Goal: Transaction & Acquisition: Purchase product/service

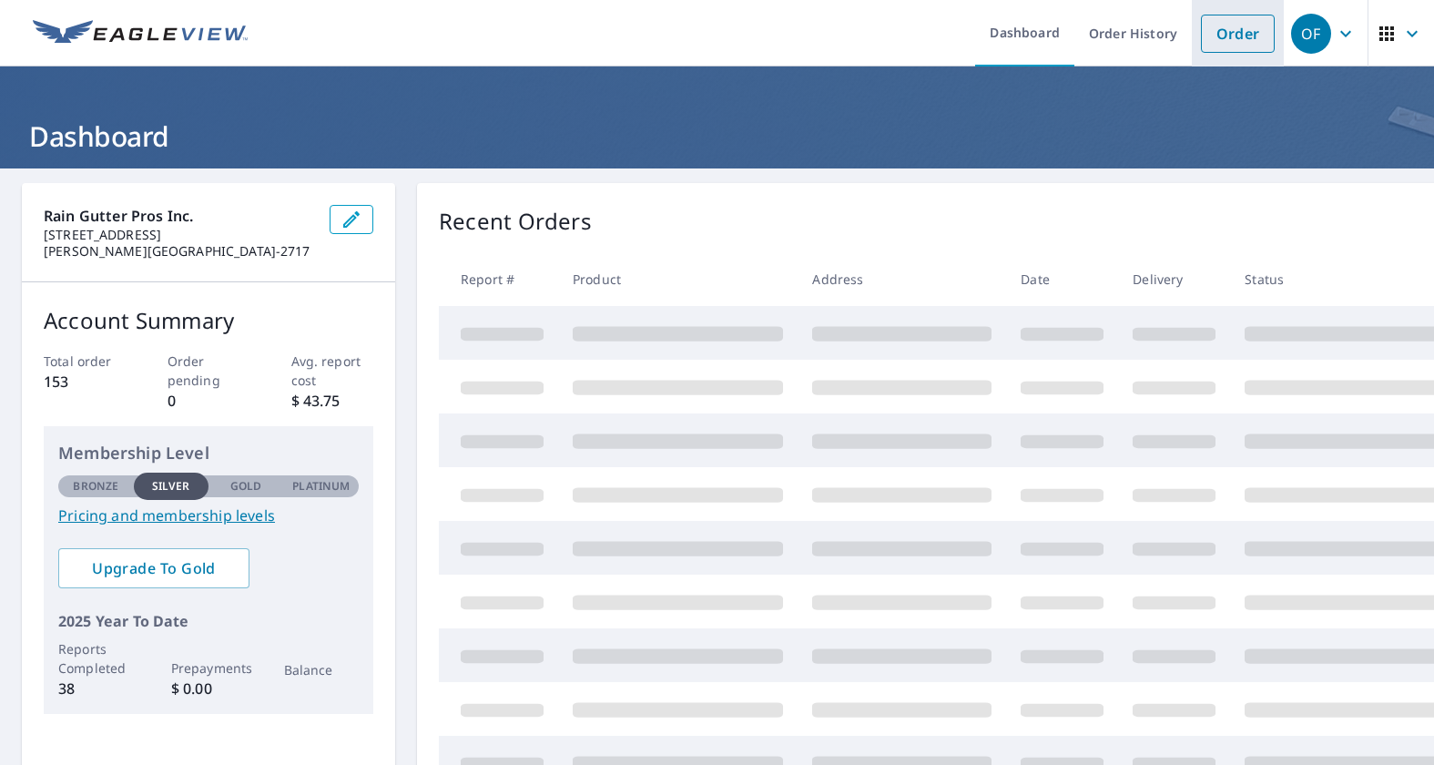
click at [1248, 21] on link "Order" at bounding box center [1238, 34] width 74 height 38
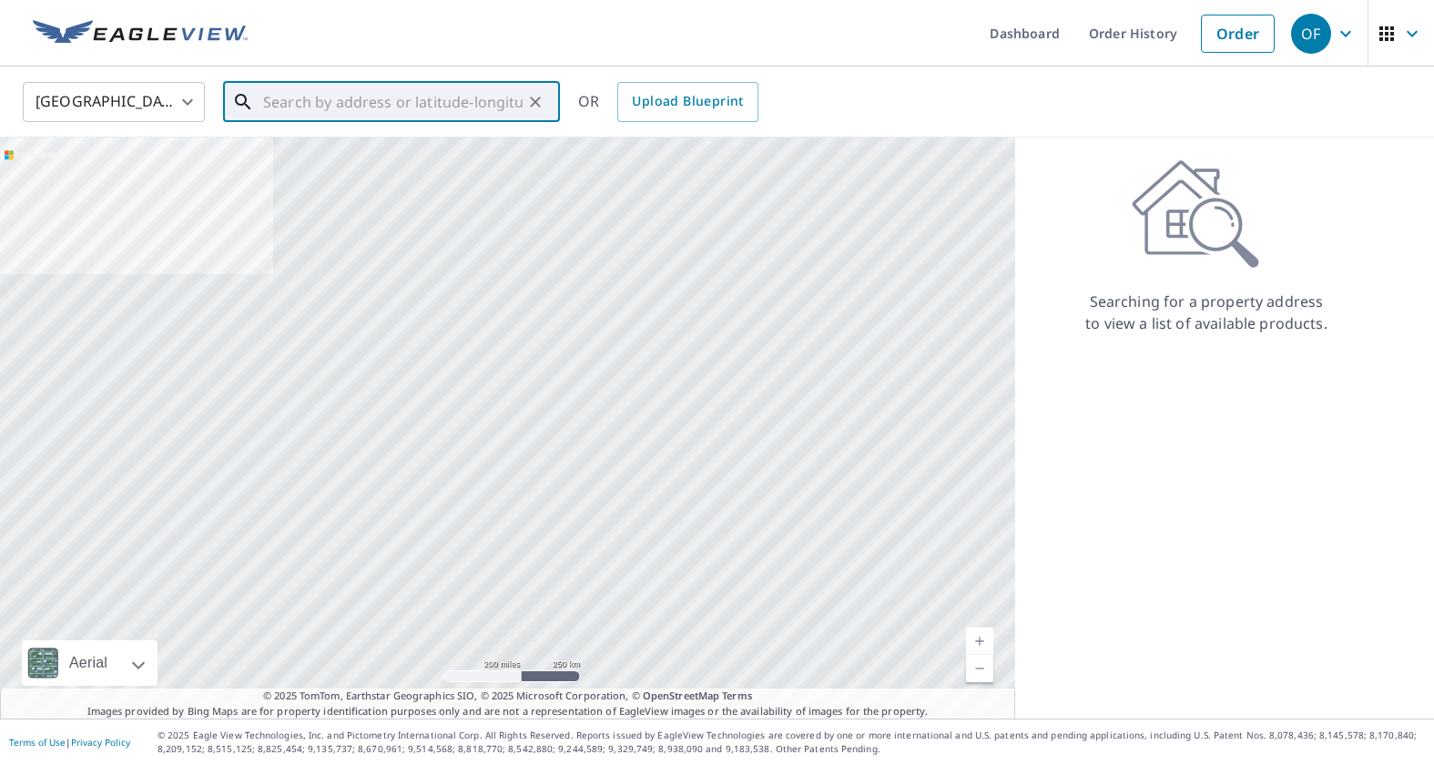
click at [296, 116] on input "text" at bounding box center [392, 101] width 259 height 51
paste input "[STREET_ADDRESS][PERSON_NAME]"
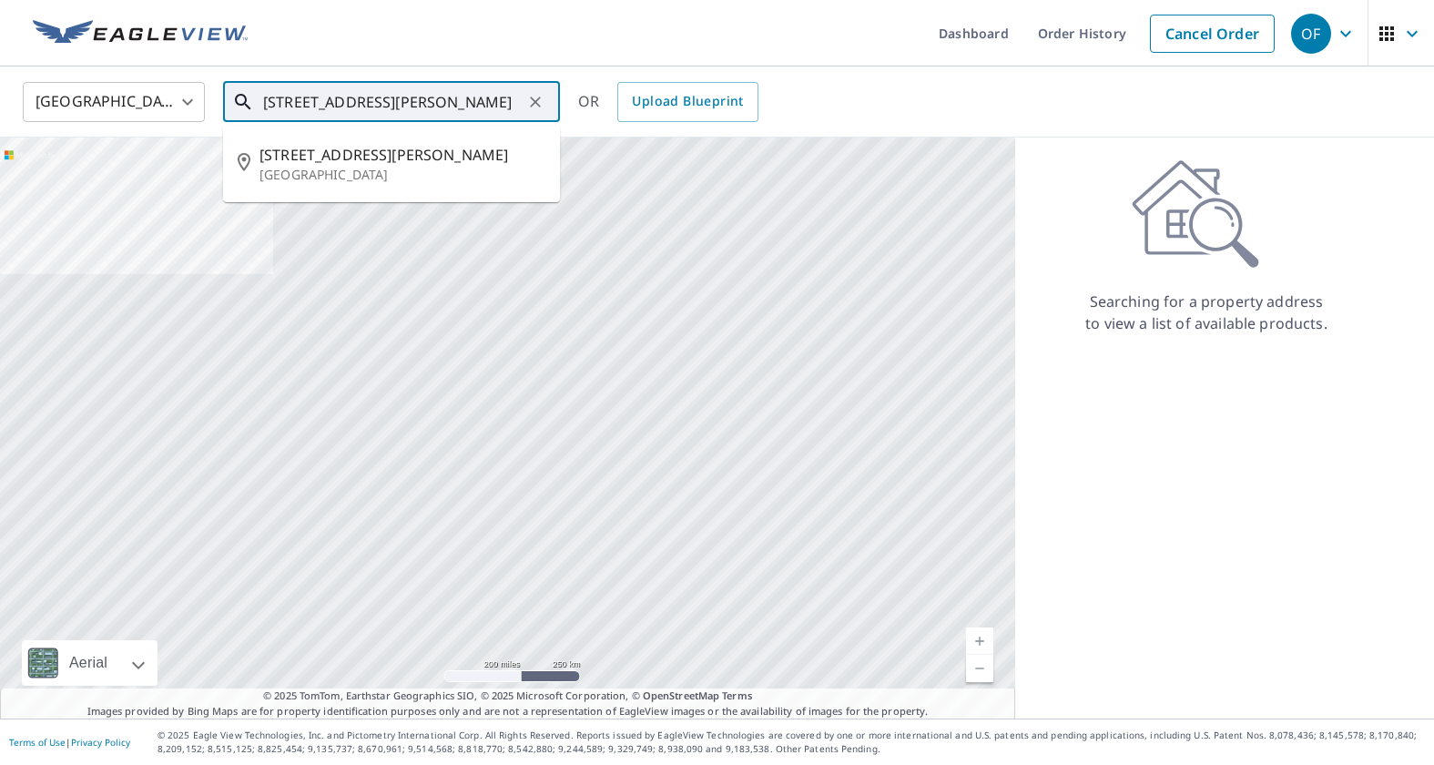
drag, startPoint x: 451, startPoint y: 100, endPoint x: 236, endPoint y: 98, distance: 214.8
click at [236, 98] on div "[STREET_ADDRESS][PERSON_NAME] ​" at bounding box center [391, 102] width 337 height 40
paste input "[STREET_ADDRESS][PERSON_NAME]"
click at [351, 166] on p "[GEOGRAPHIC_DATA]" at bounding box center [402, 175] width 286 height 18
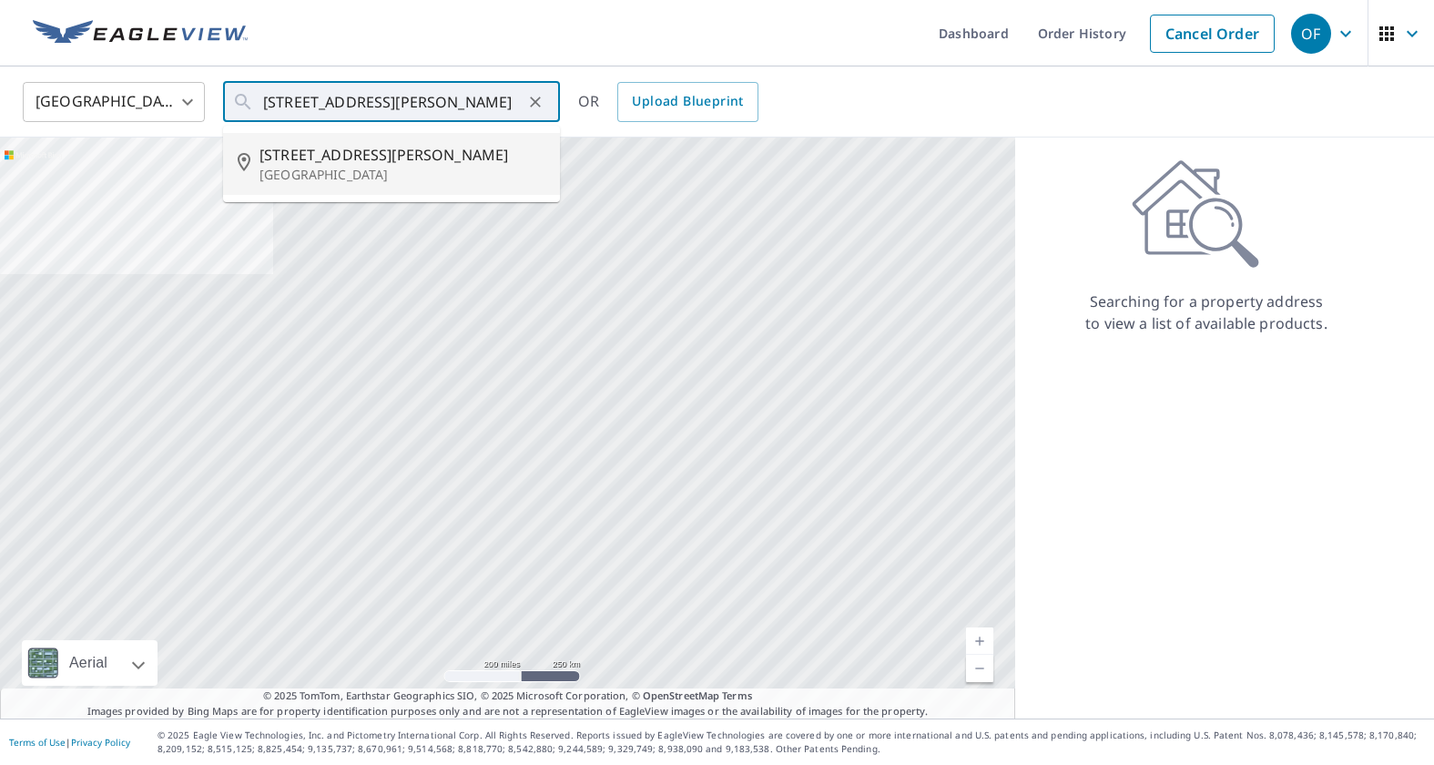
type input "[STREET_ADDRESS][PERSON_NAME]"
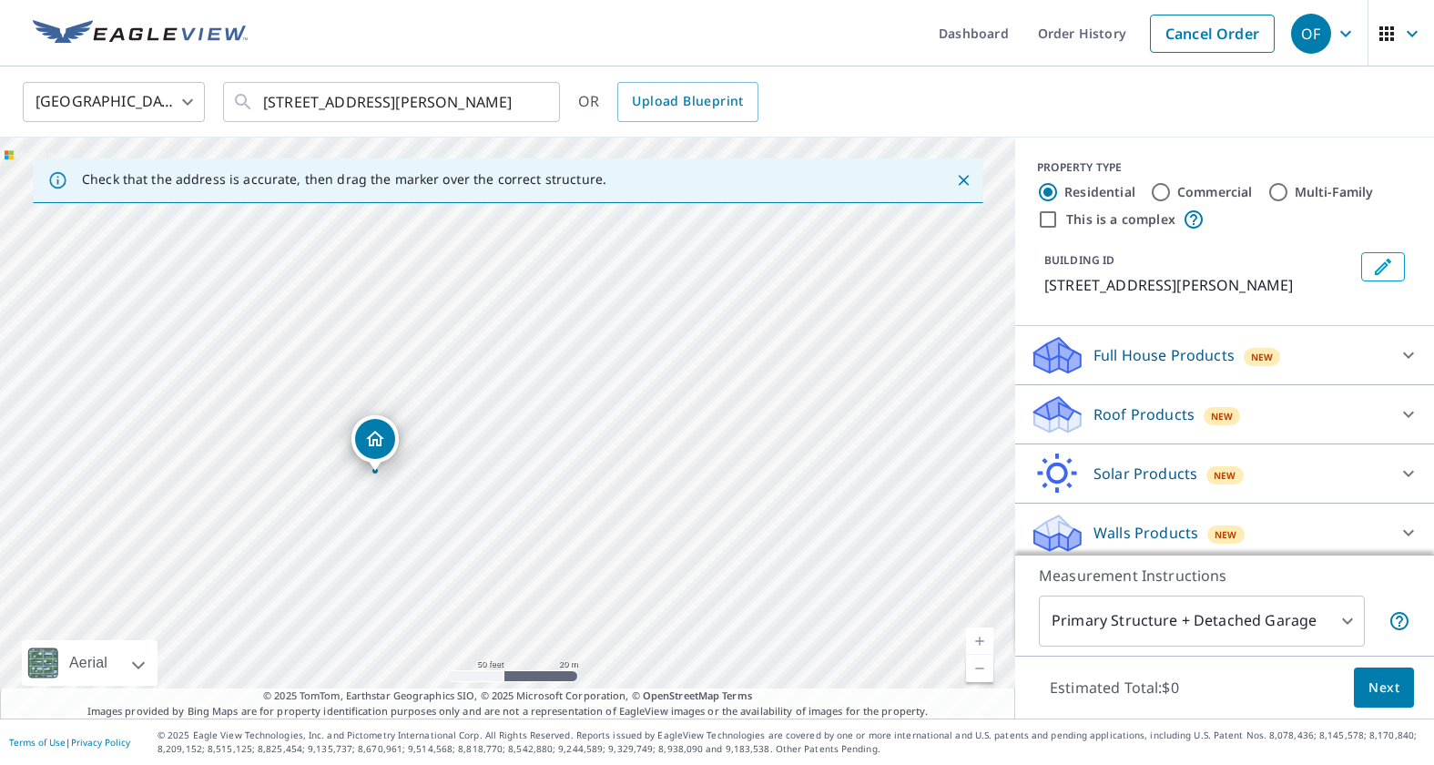
click at [1169, 413] on p "Roof Products" at bounding box center [1143, 414] width 101 height 22
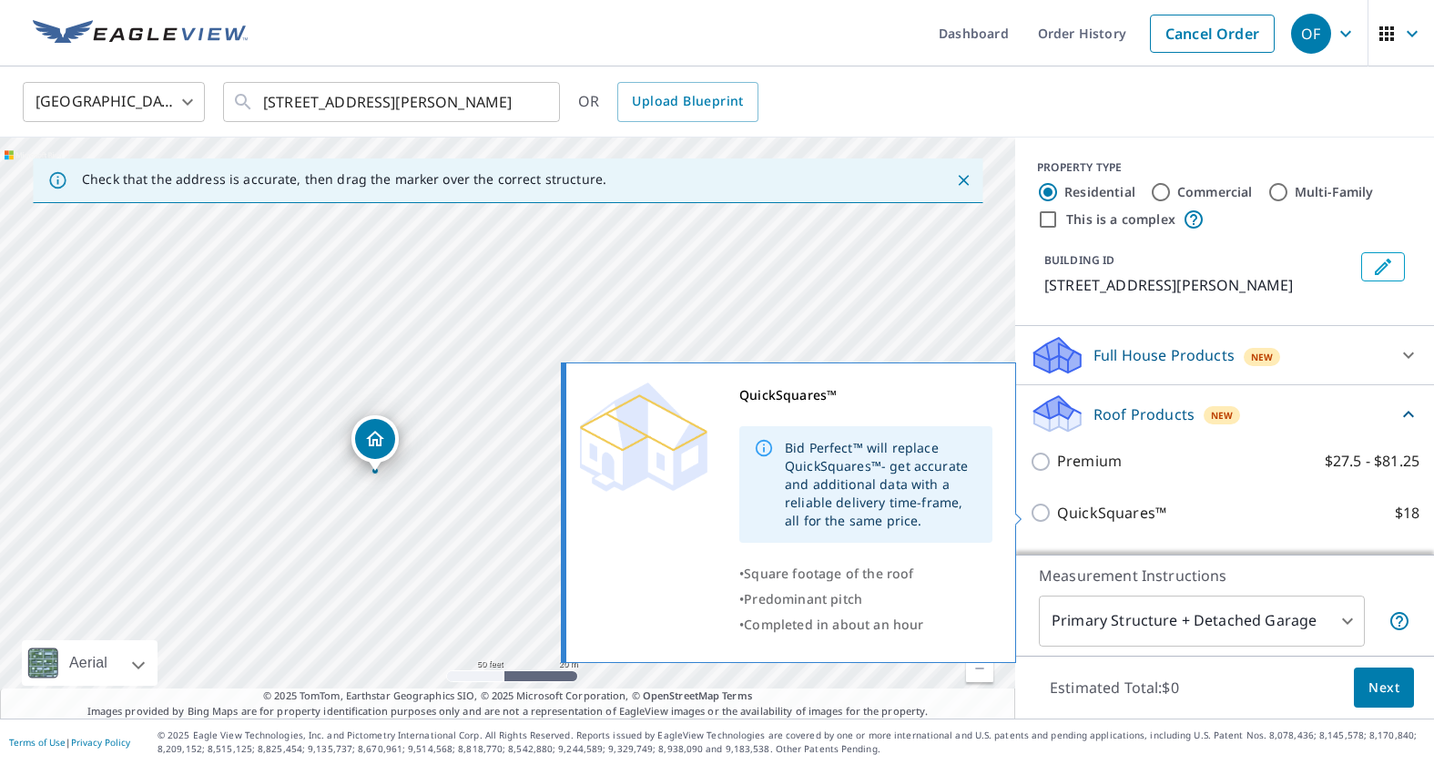
click at [1146, 502] on p "QuickSquares™" at bounding box center [1111, 513] width 109 height 23
click at [1057, 502] on input "QuickSquares™ $18" at bounding box center [1043, 513] width 27 height 22
checkbox input "true"
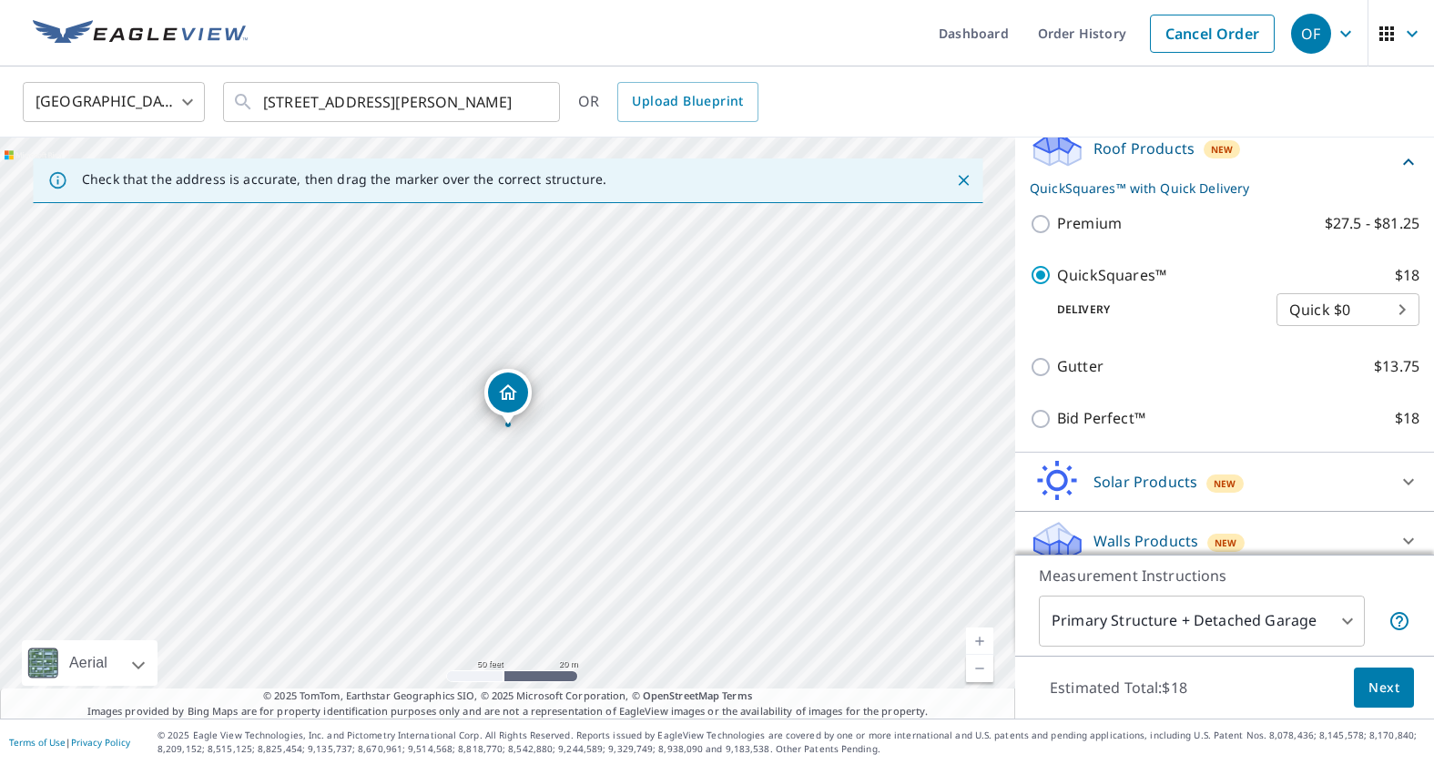
scroll to position [282, 0]
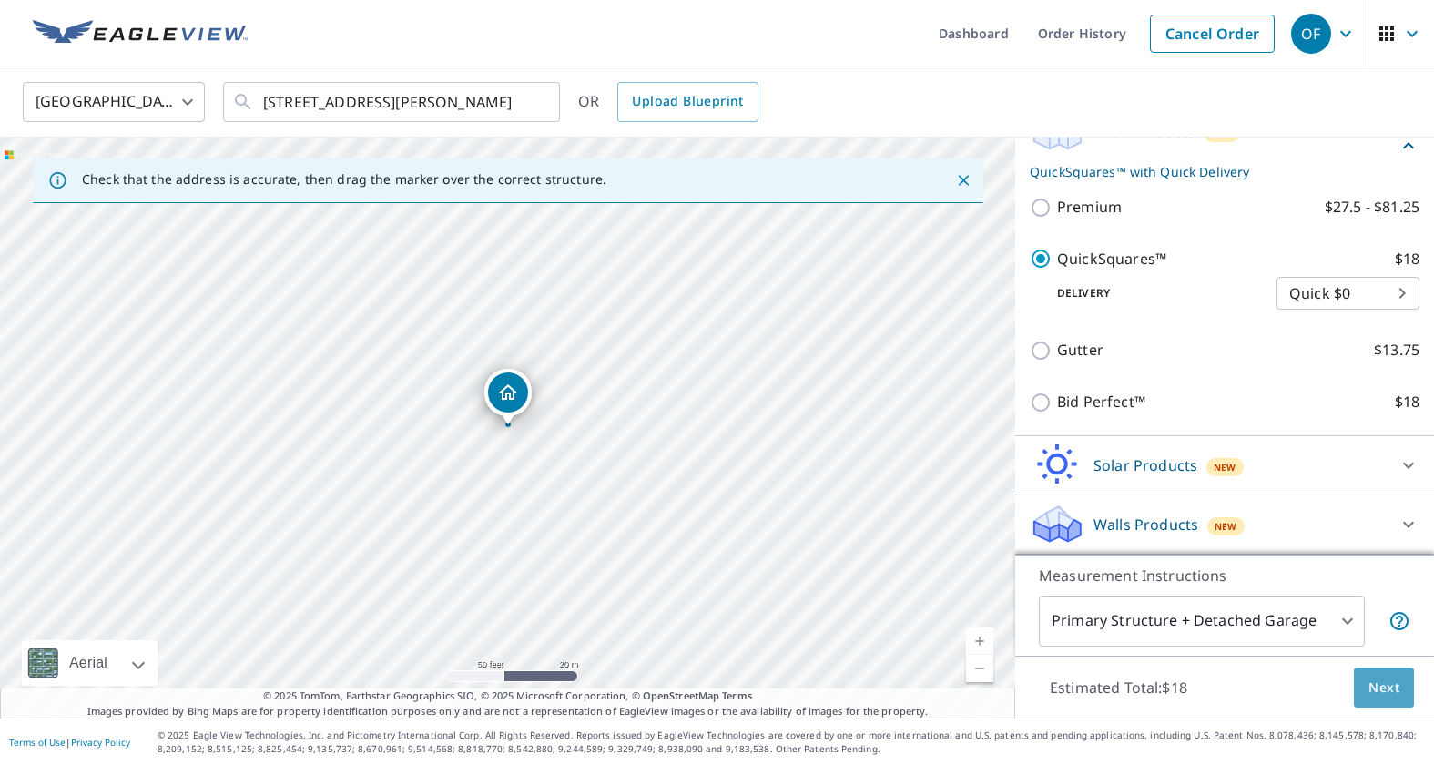
click at [1399, 705] on button "Next" at bounding box center [1384, 687] width 60 height 41
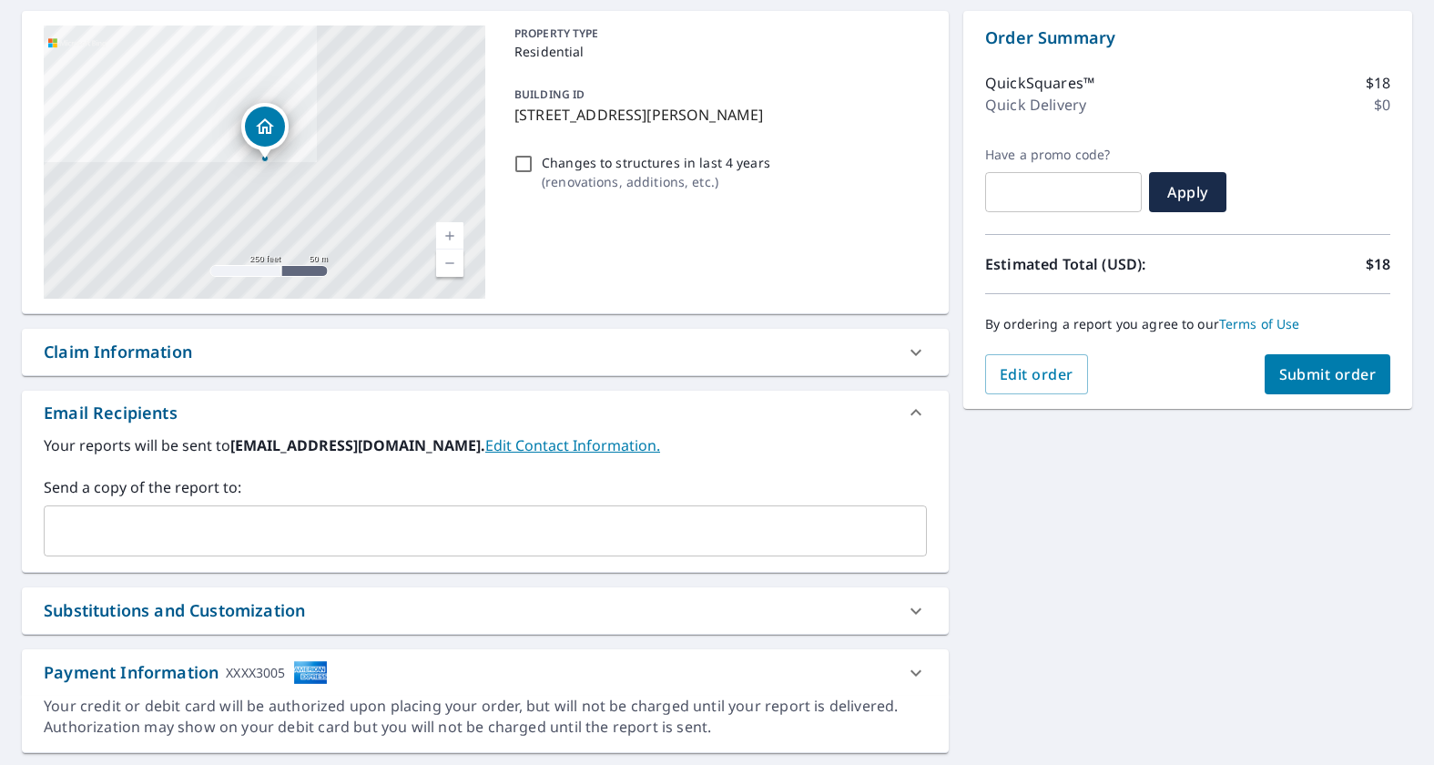
scroll to position [221, 0]
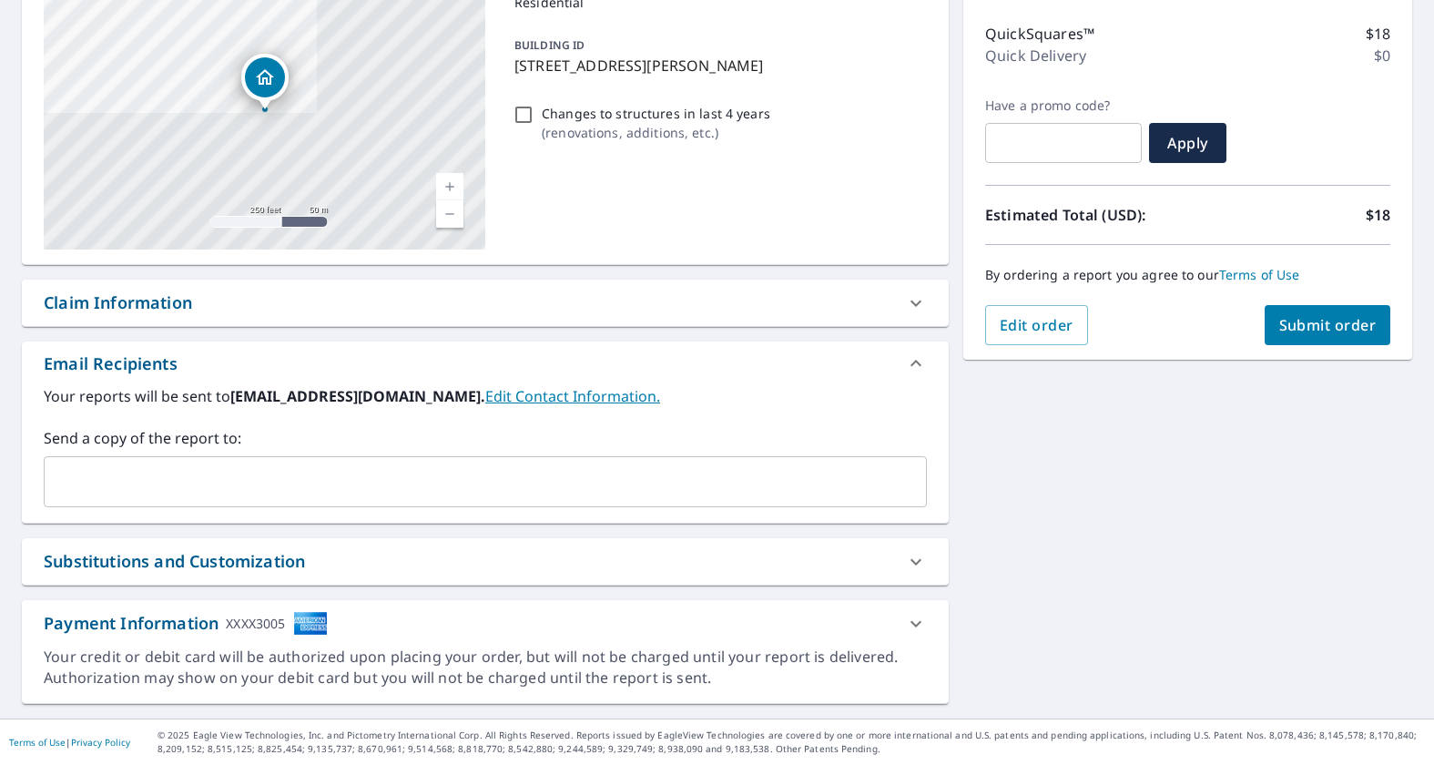
click at [287, 482] on input "text" at bounding box center [471, 481] width 839 height 35
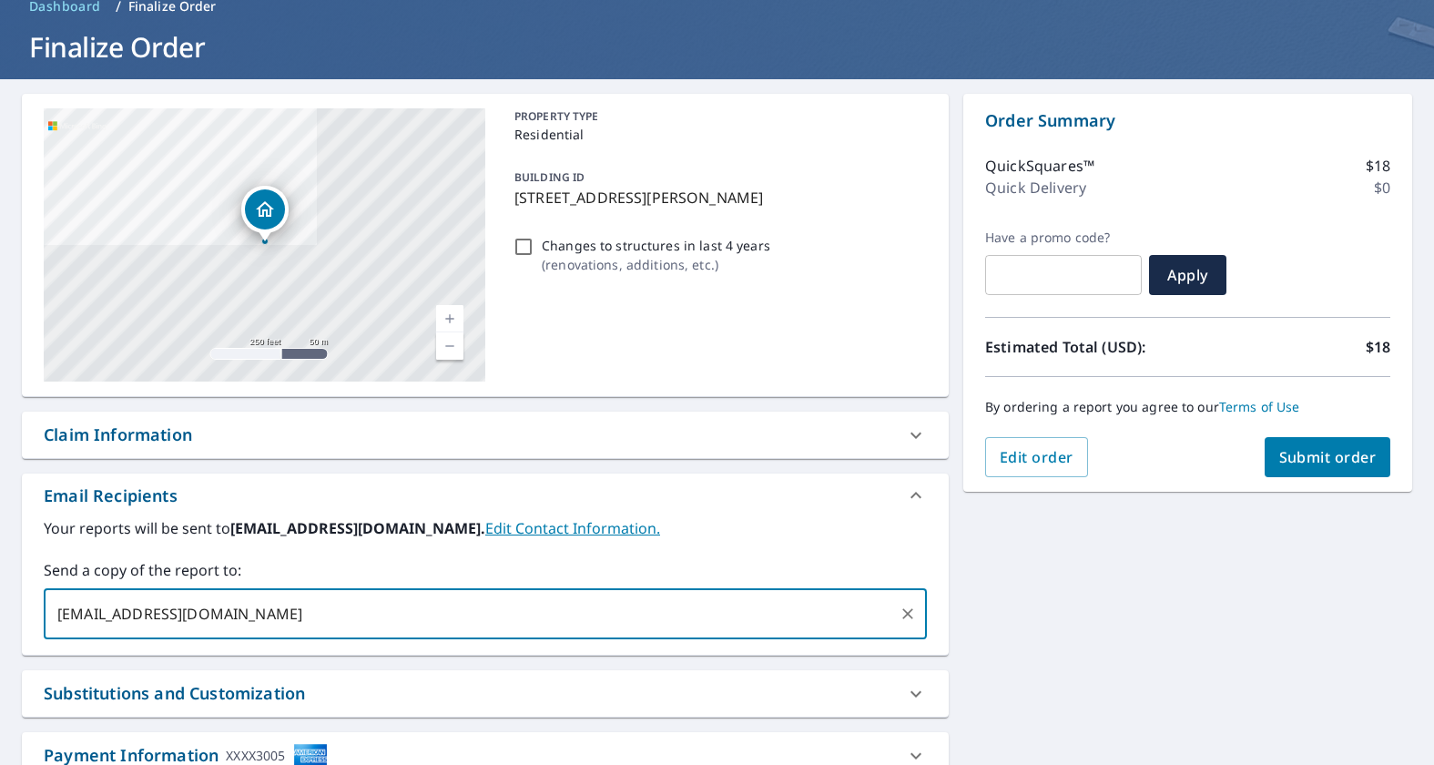
scroll to position [86, 0]
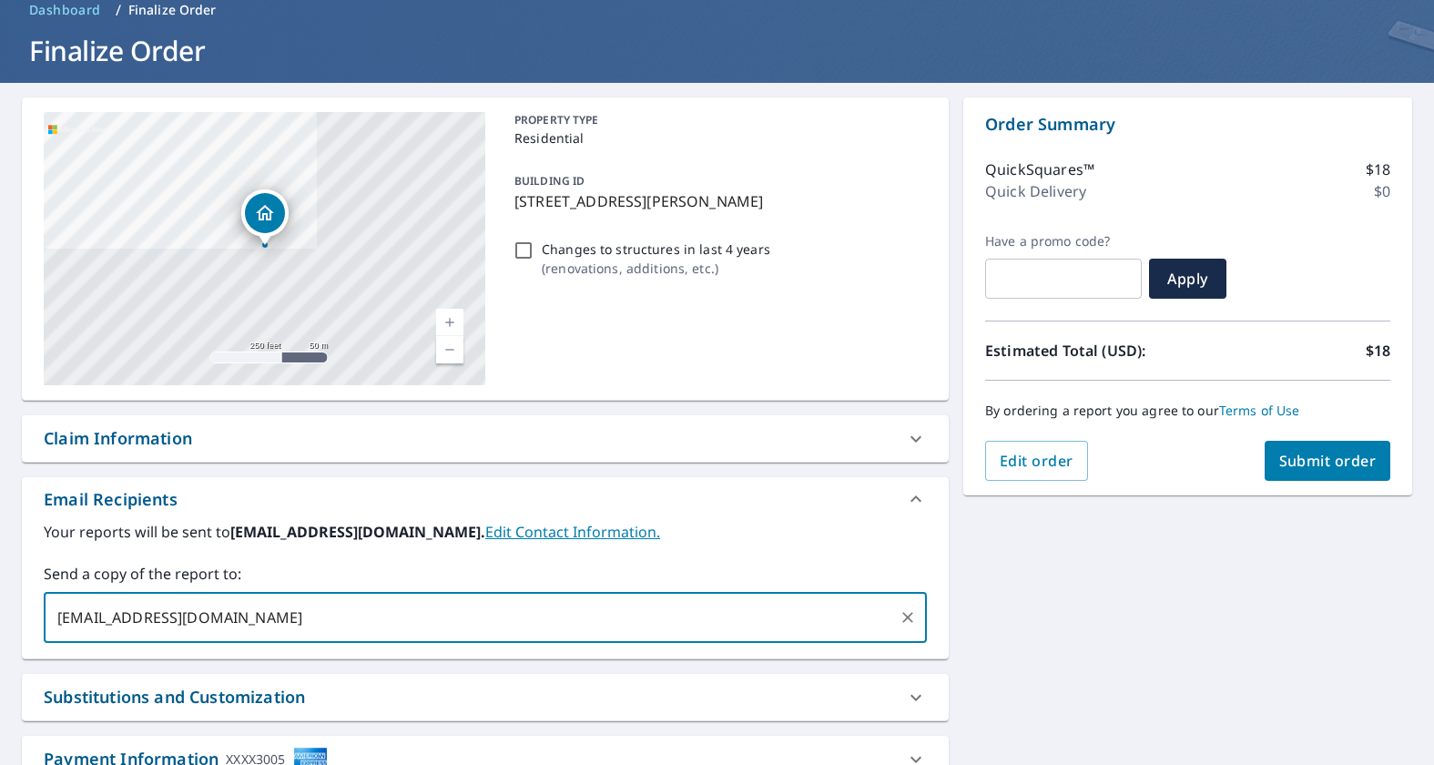
type input "[EMAIL_ADDRESS][DOMAIN_NAME]"
click at [1328, 468] on span "Submit order" at bounding box center [1327, 461] width 97 height 20
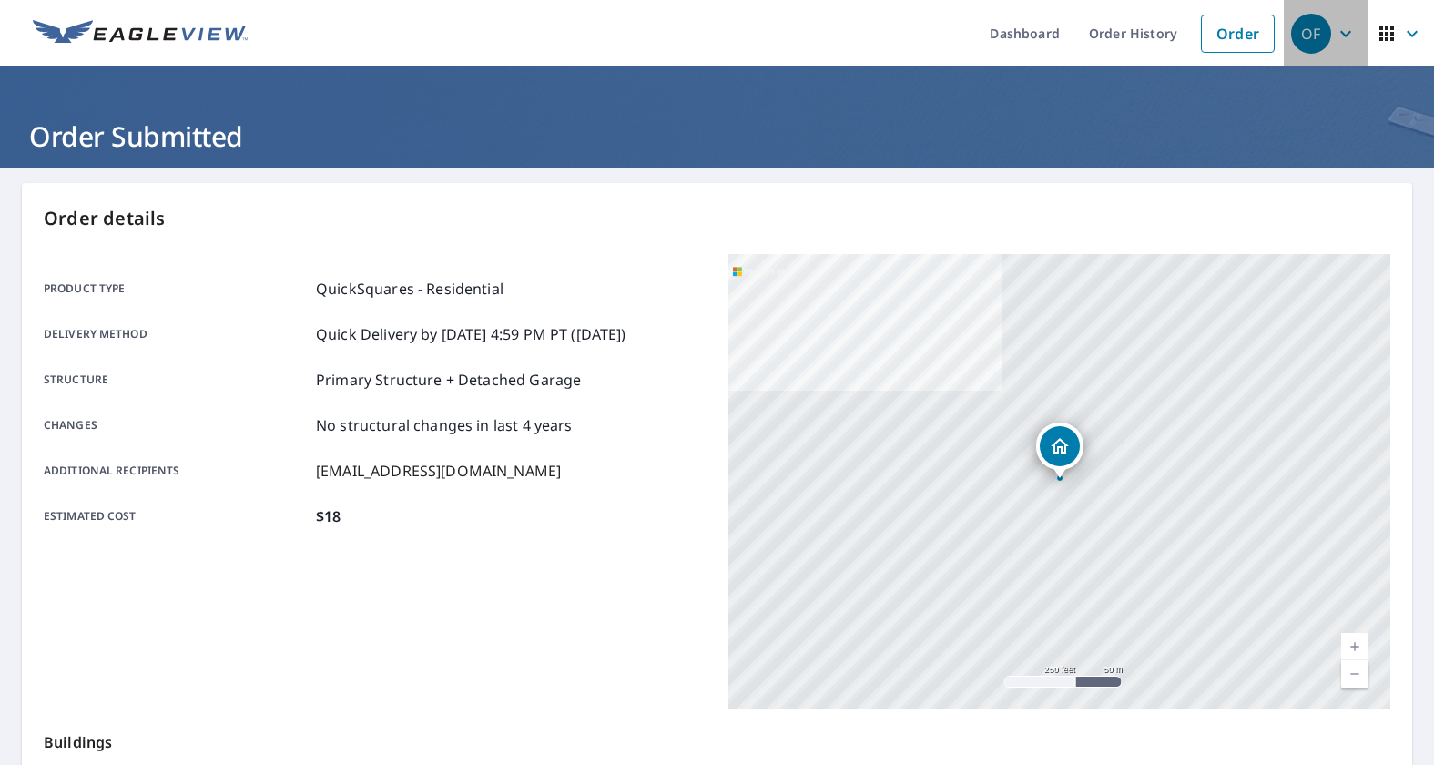
click at [1314, 28] on div "OF" at bounding box center [1311, 34] width 40 height 40
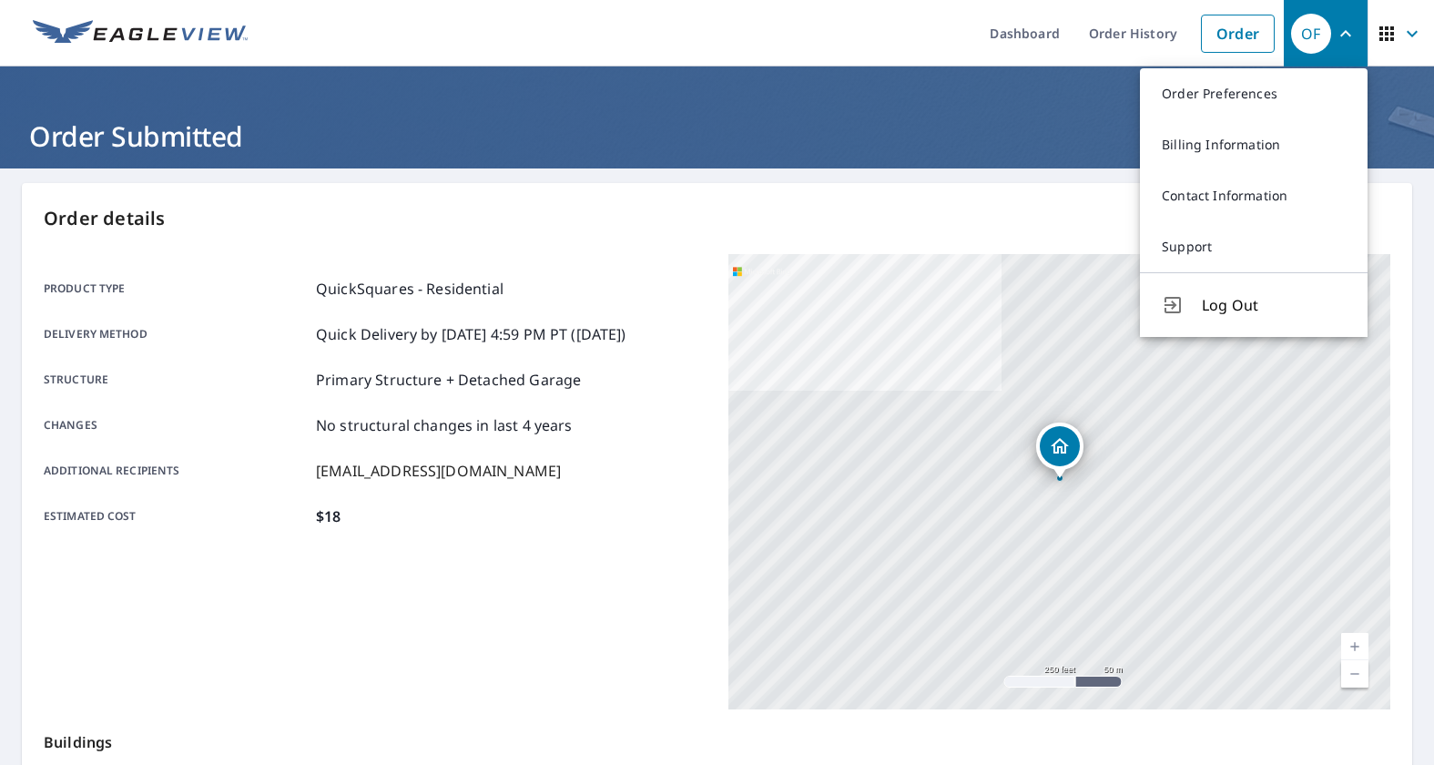
click at [1272, 294] on span "Log Out" at bounding box center [1274, 305] width 144 height 22
